Goal: Transaction & Acquisition: Book appointment/travel/reservation

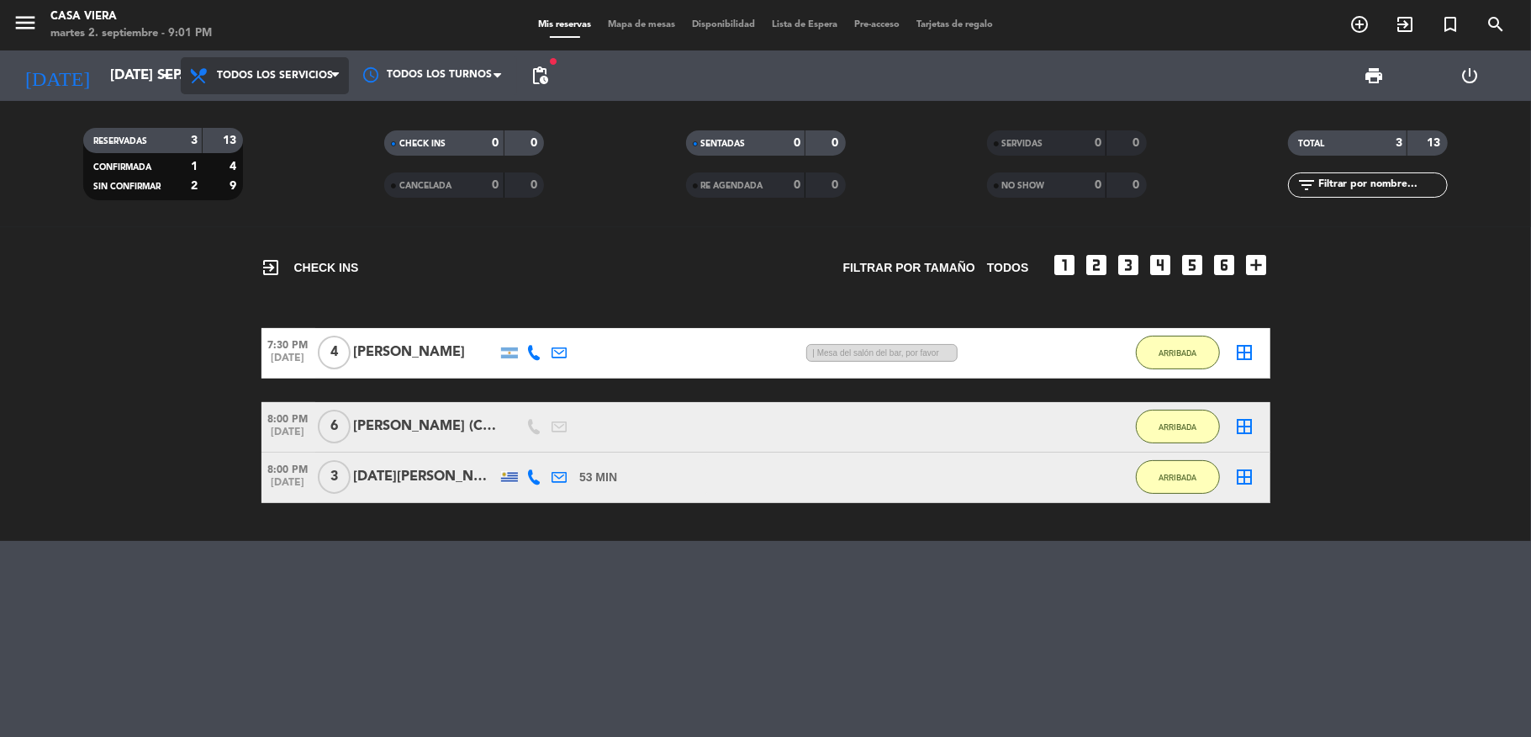
click at [256, 71] on span "Todos los servicios" at bounding box center [275, 76] width 116 height 12
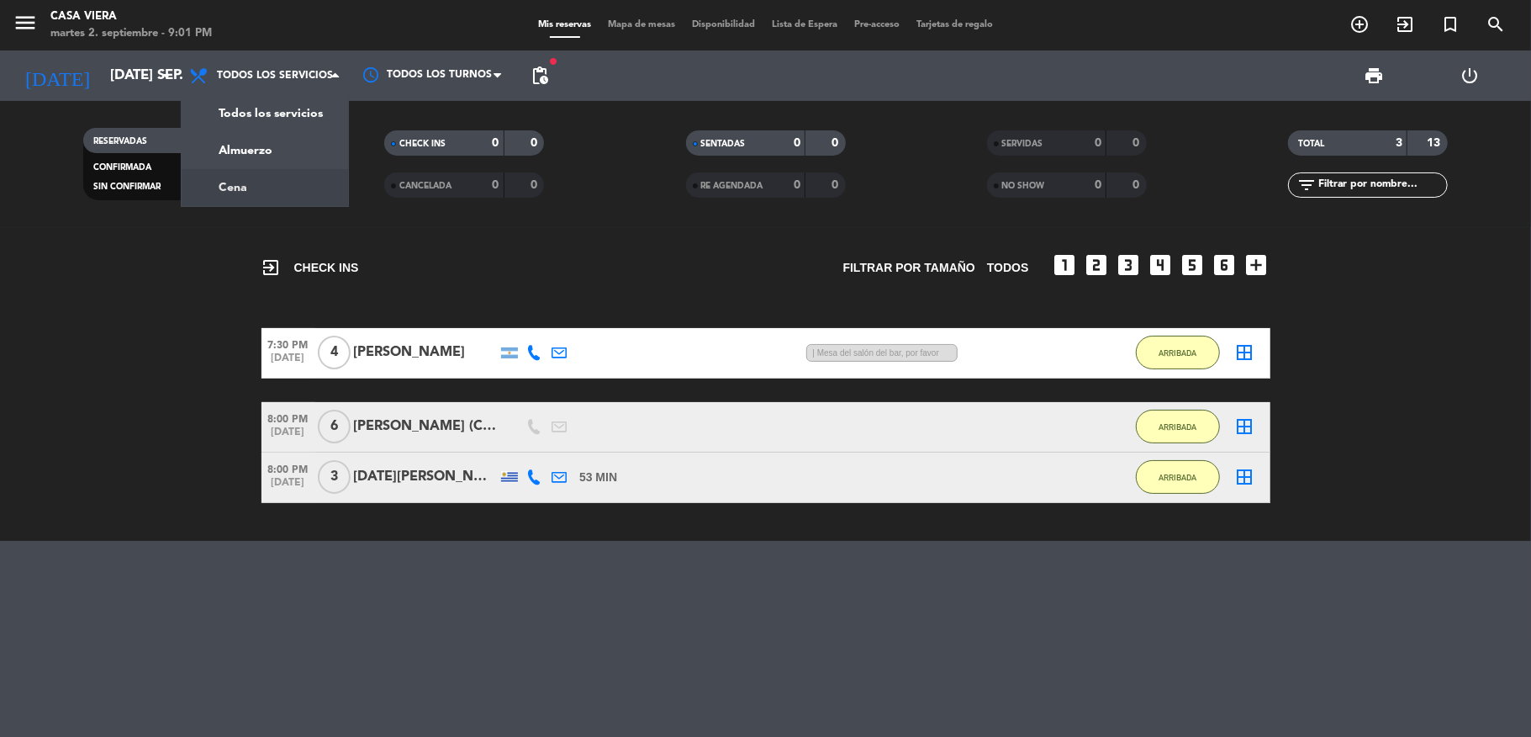
click at [272, 179] on div "menu Casa Viera martes 2. septiembre - 9:01 PM Mis reservas Mapa de mesas Dispo…" at bounding box center [765, 113] width 1531 height 227
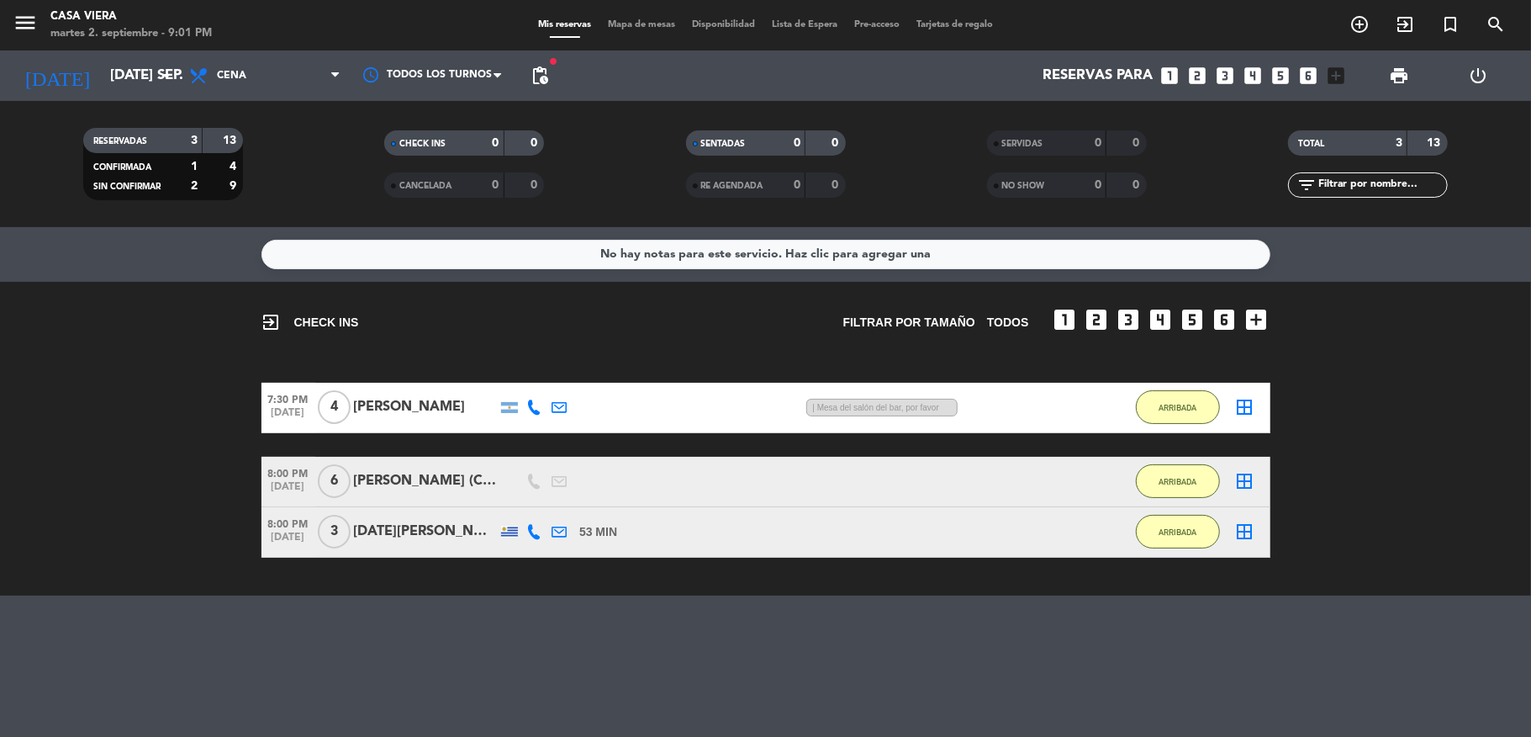
click at [1199, 82] on icon "looks_two" at bounding box center [1198, 76] width 22 height 22
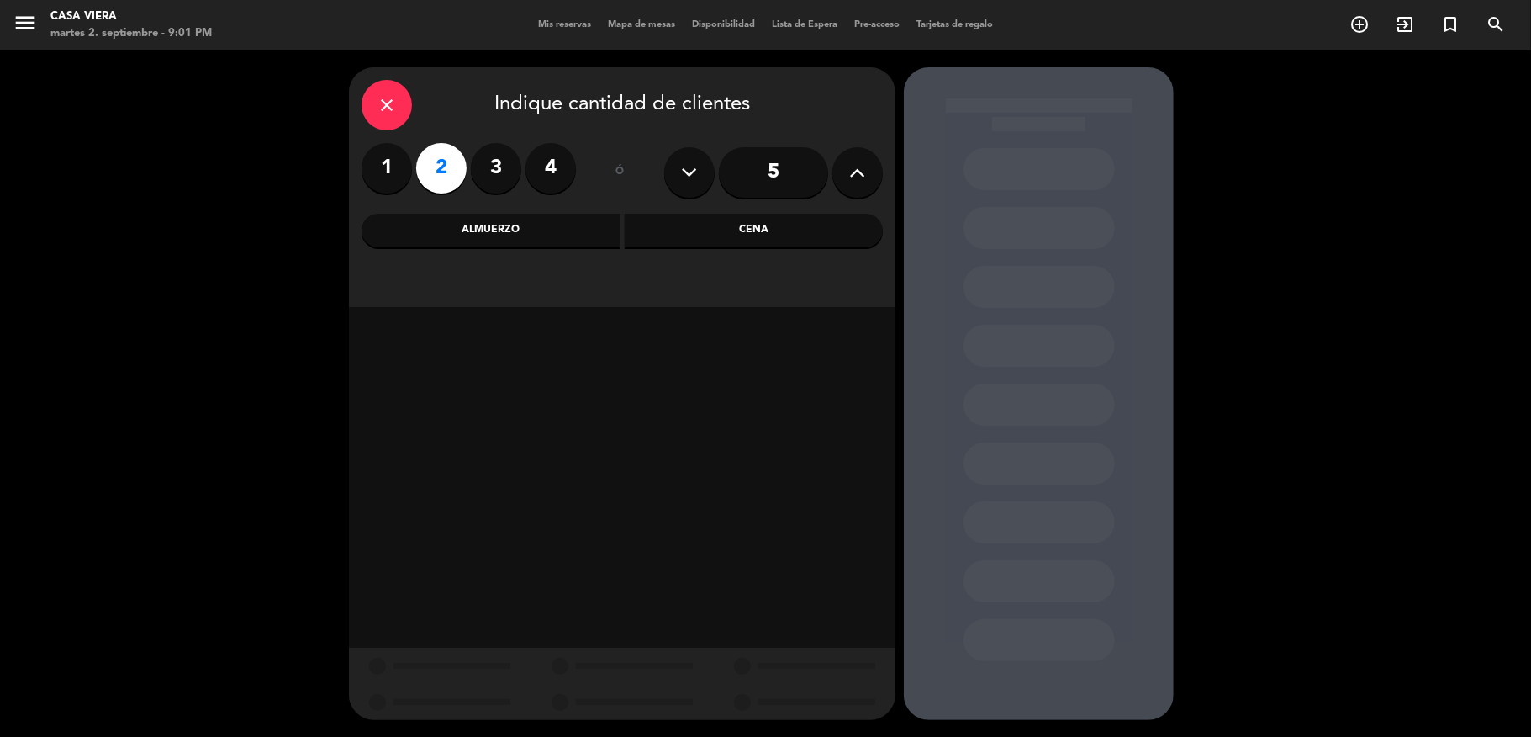
click at [727, 230] on div "Cena" at bounding box center [754, 231] width 259 height 34
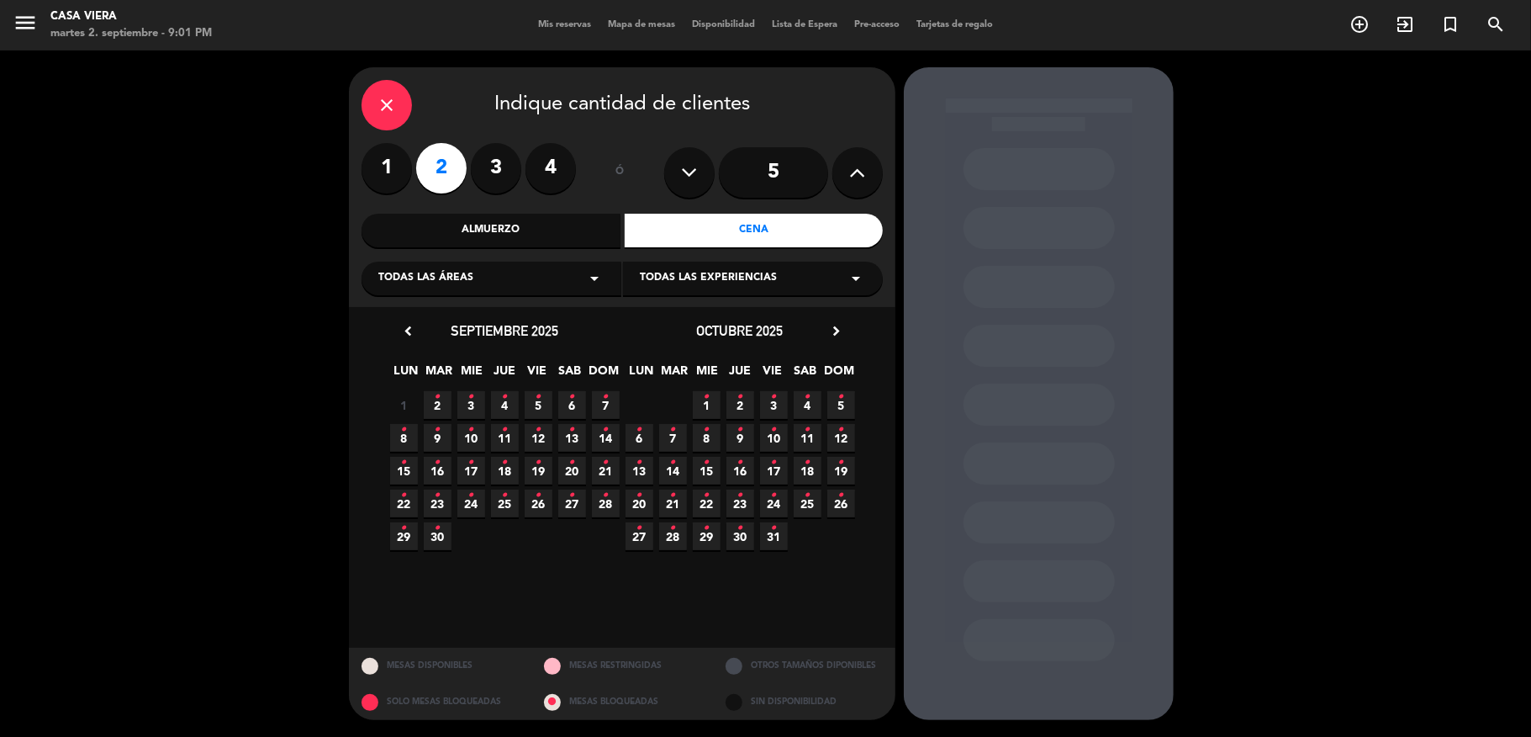
click at [435, 402] on icon "•" at bounding box center [438, 396] width 6 height 27
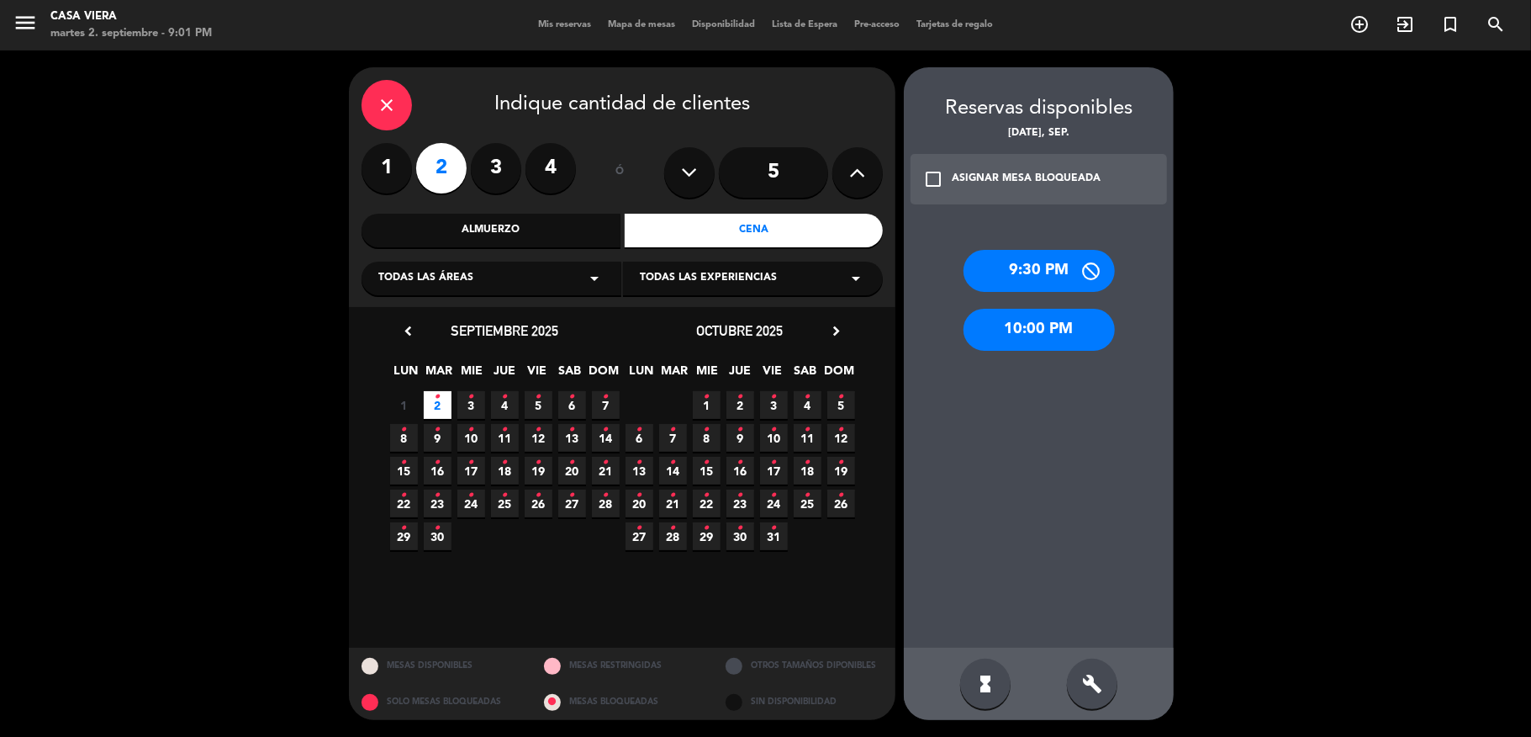
click at [1037, 327] on div "10:00 PM" at bounding box center [1039, 330] width 151 height 42
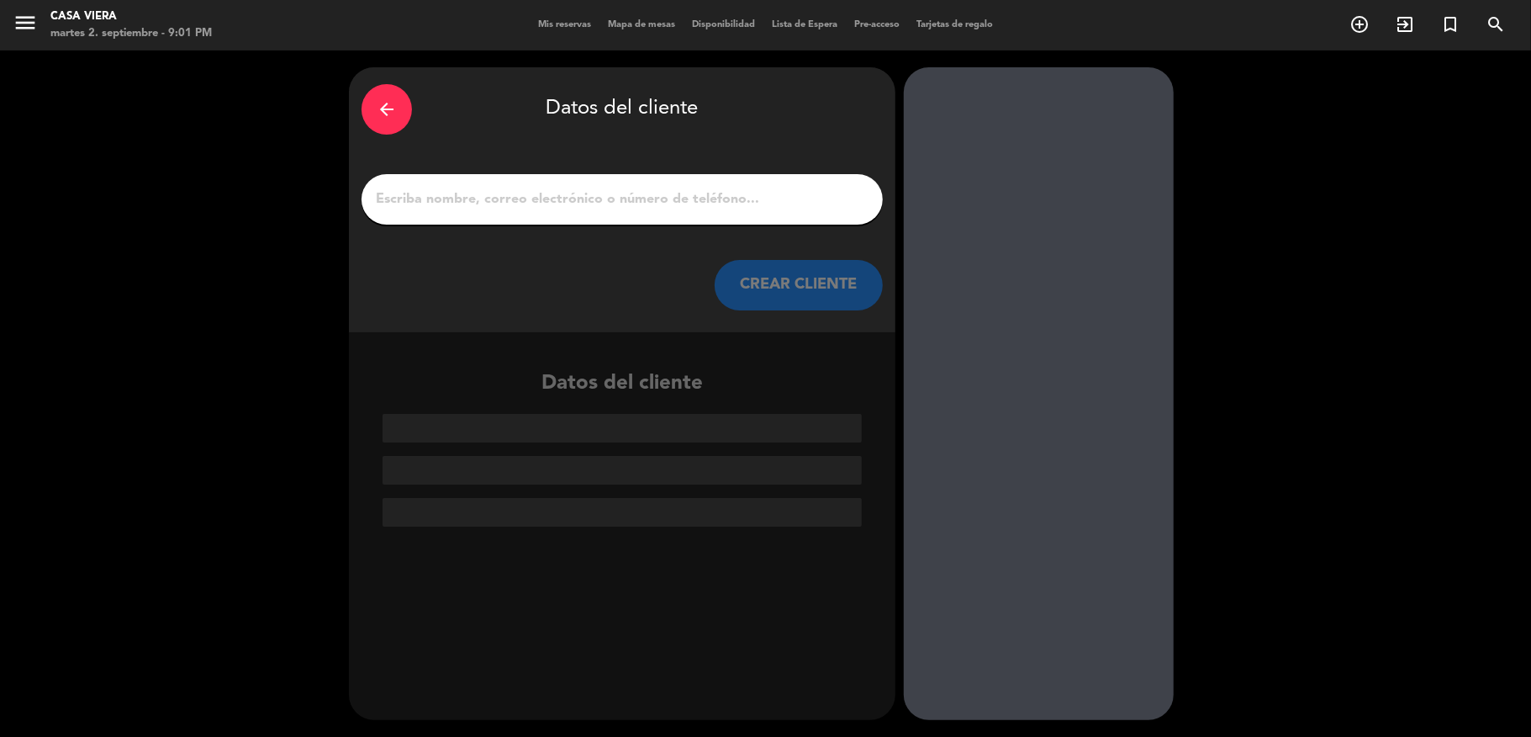
click at [654, 209] on input "1" at bounding box center [622, 200] width 496 height 24
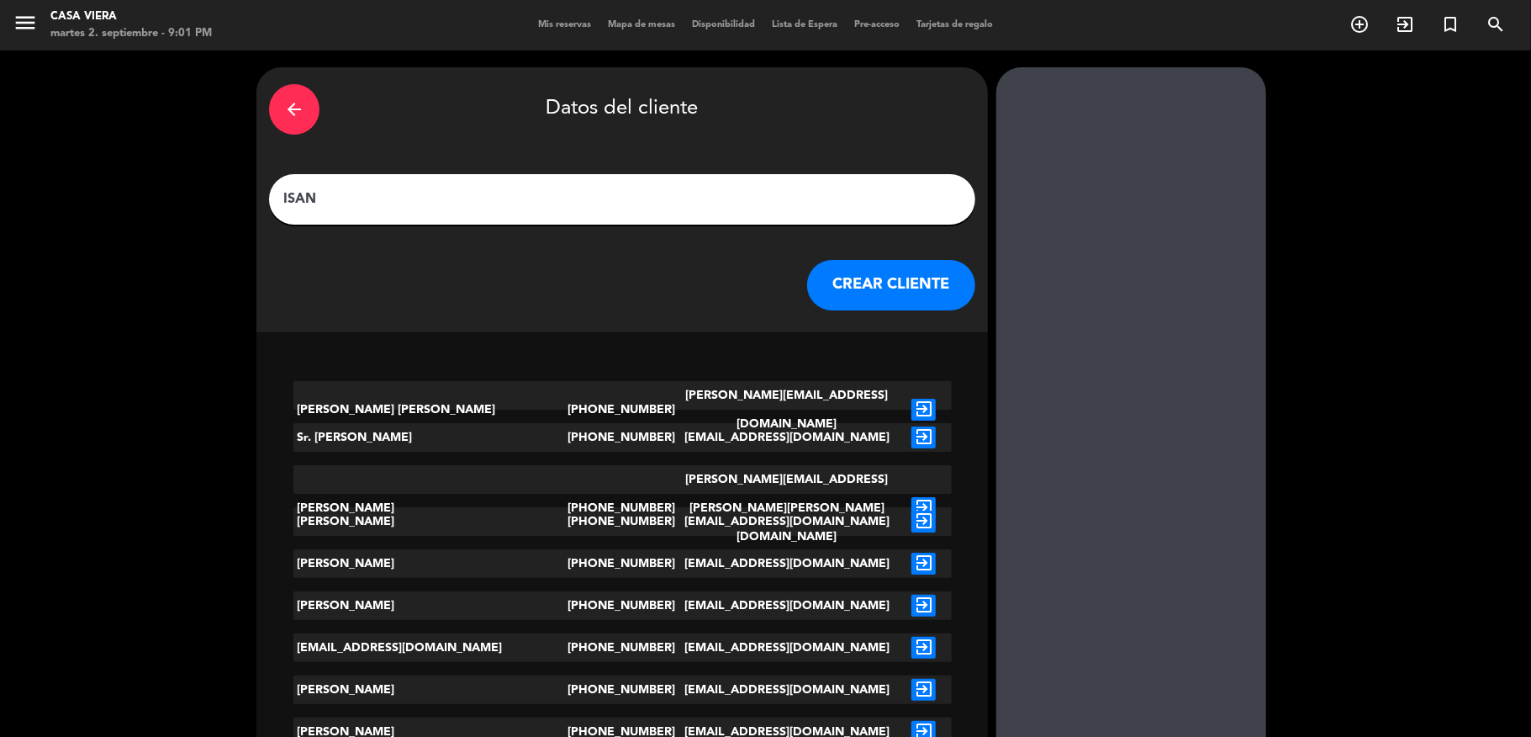
type input "ISAN"
click at [807, 287] on button "CREAR CLIENTE" at bounding box center [891, 285] width 168 height 50
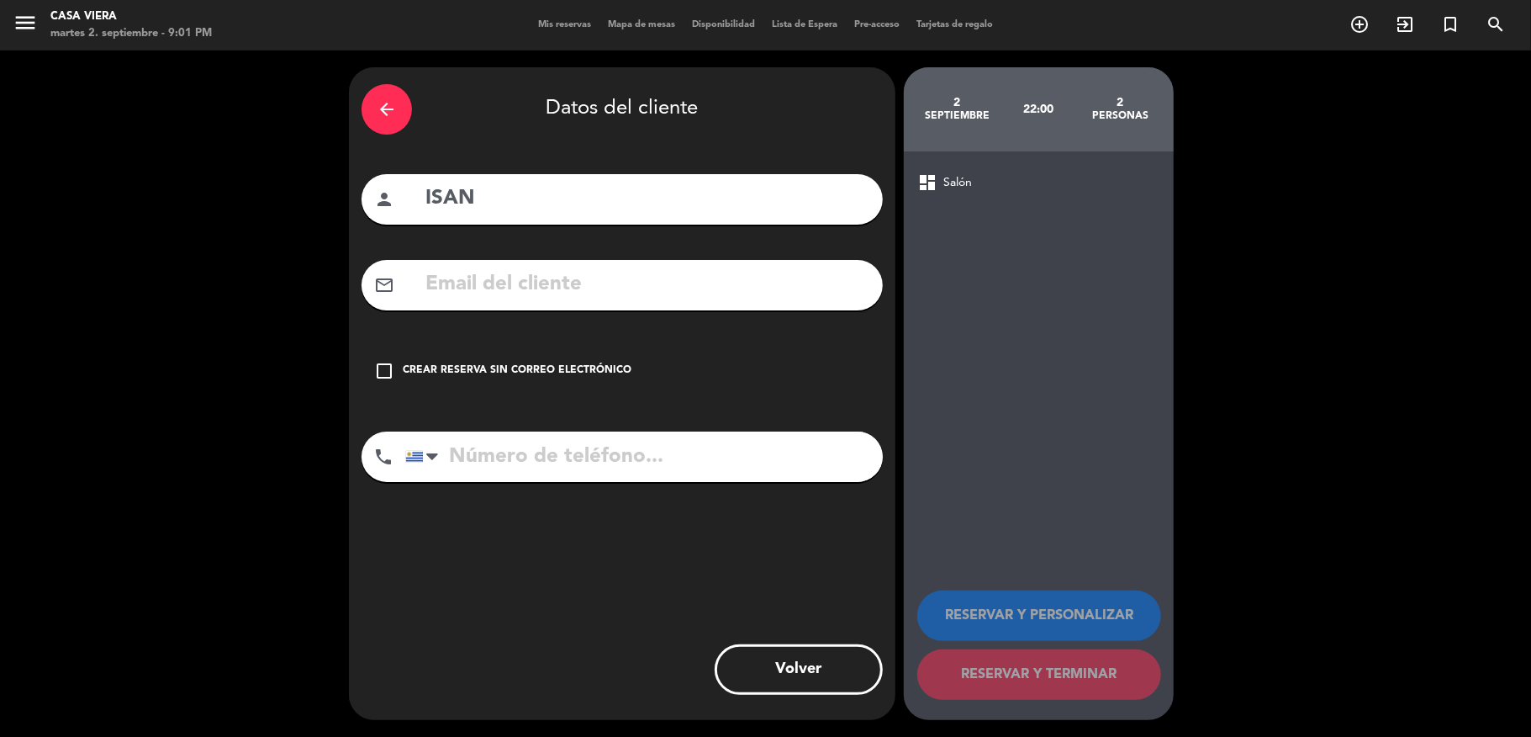
click at [513, 368] on div "Crear reserva sin correo electrónico" at bounding box center [517, 370] width 229 height 17
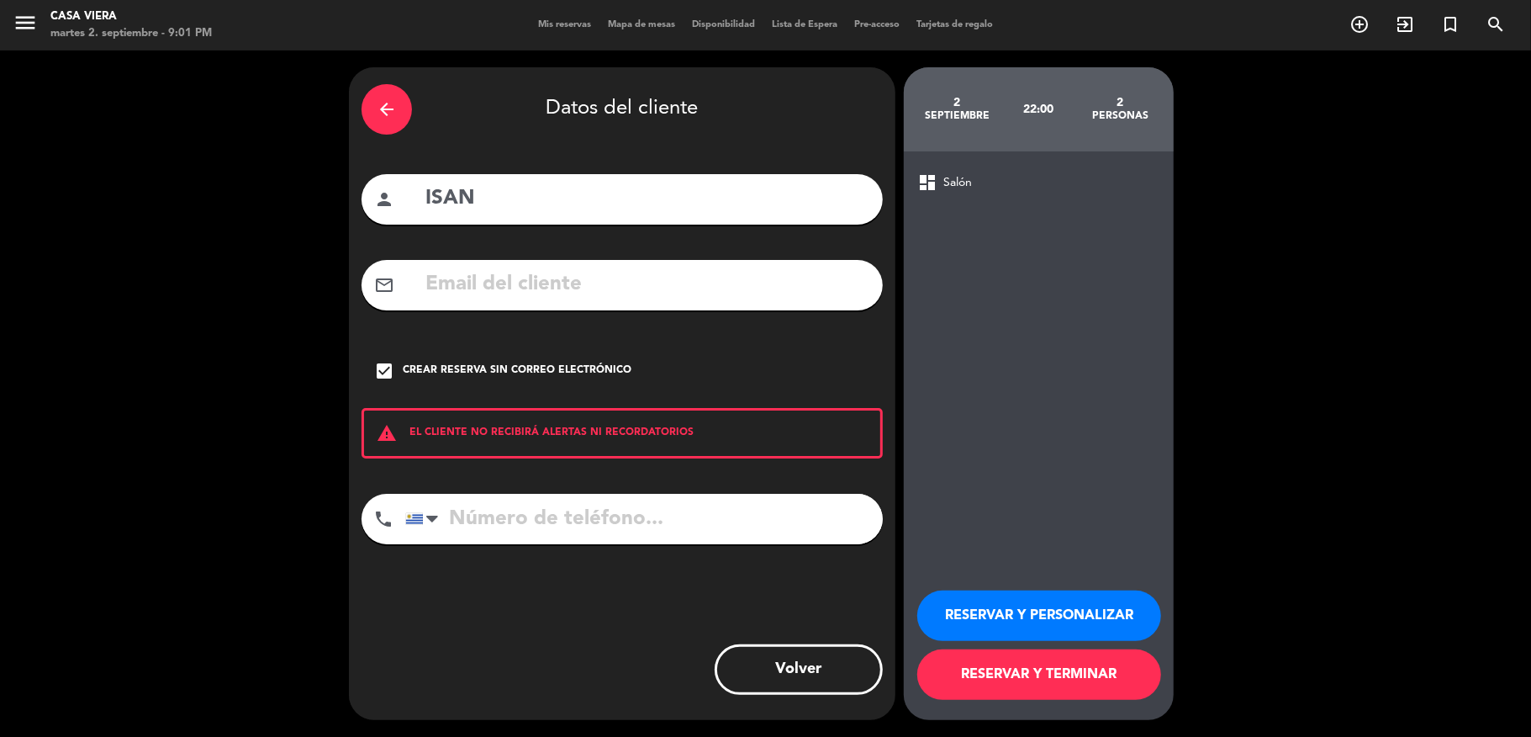
click at [1060, 671] on button "RESERVAR Y TERMINAR" at bounding box center [1039, 674] width 244 height 50
